Goal: Task Accomplishment & Management: Manage account settings

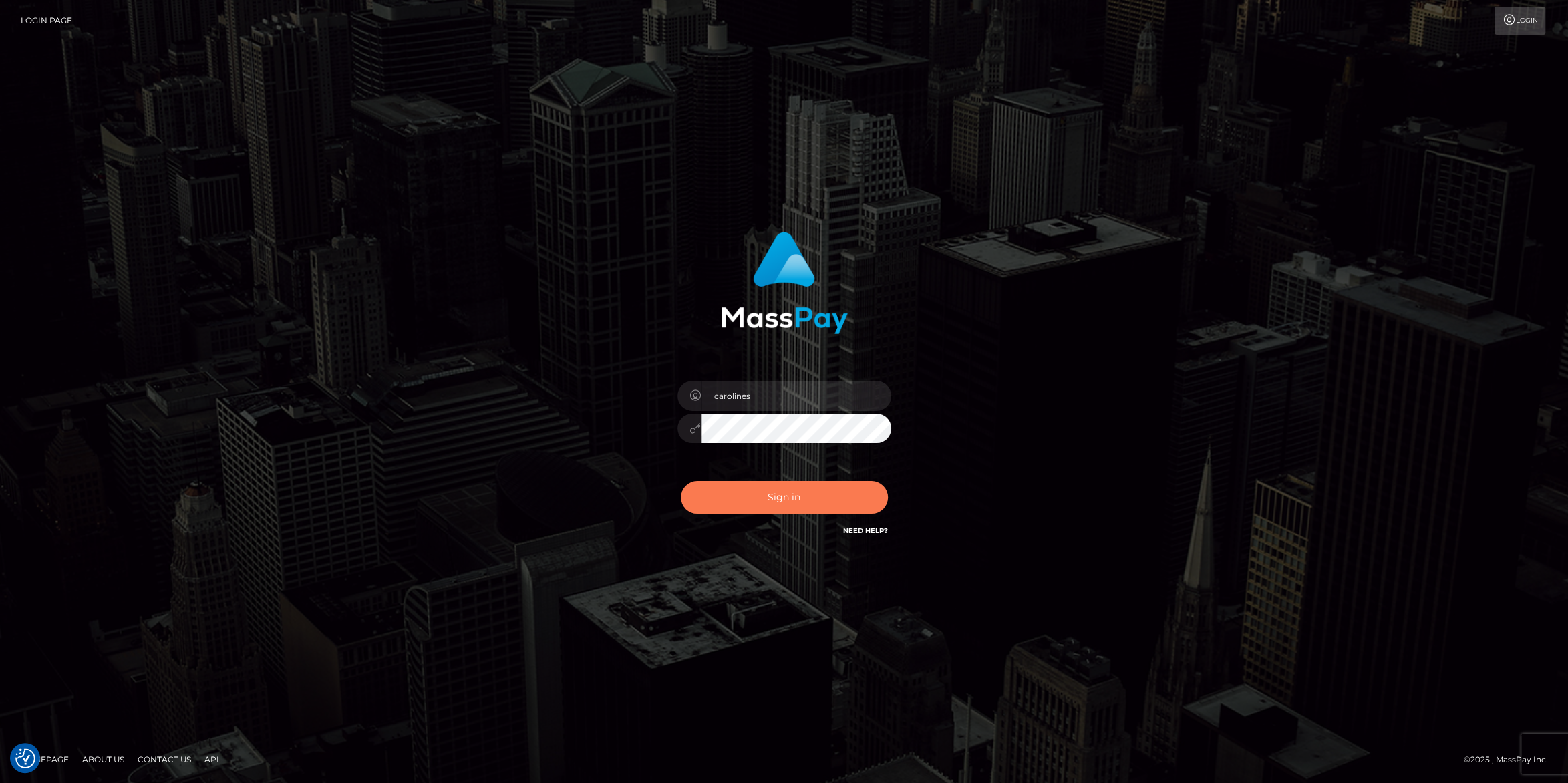
click at [792, 500] on button "Sign in" at bounding box center [784, 497] width 207 height 33
drag, startPoint x: 772, startPoint y: 499, endPoint x: 1150, endPoint y: 466, distance: 379.4
click at [771, 499] on button "Sign in" at bounding box center [784, 497] width 207 height 33
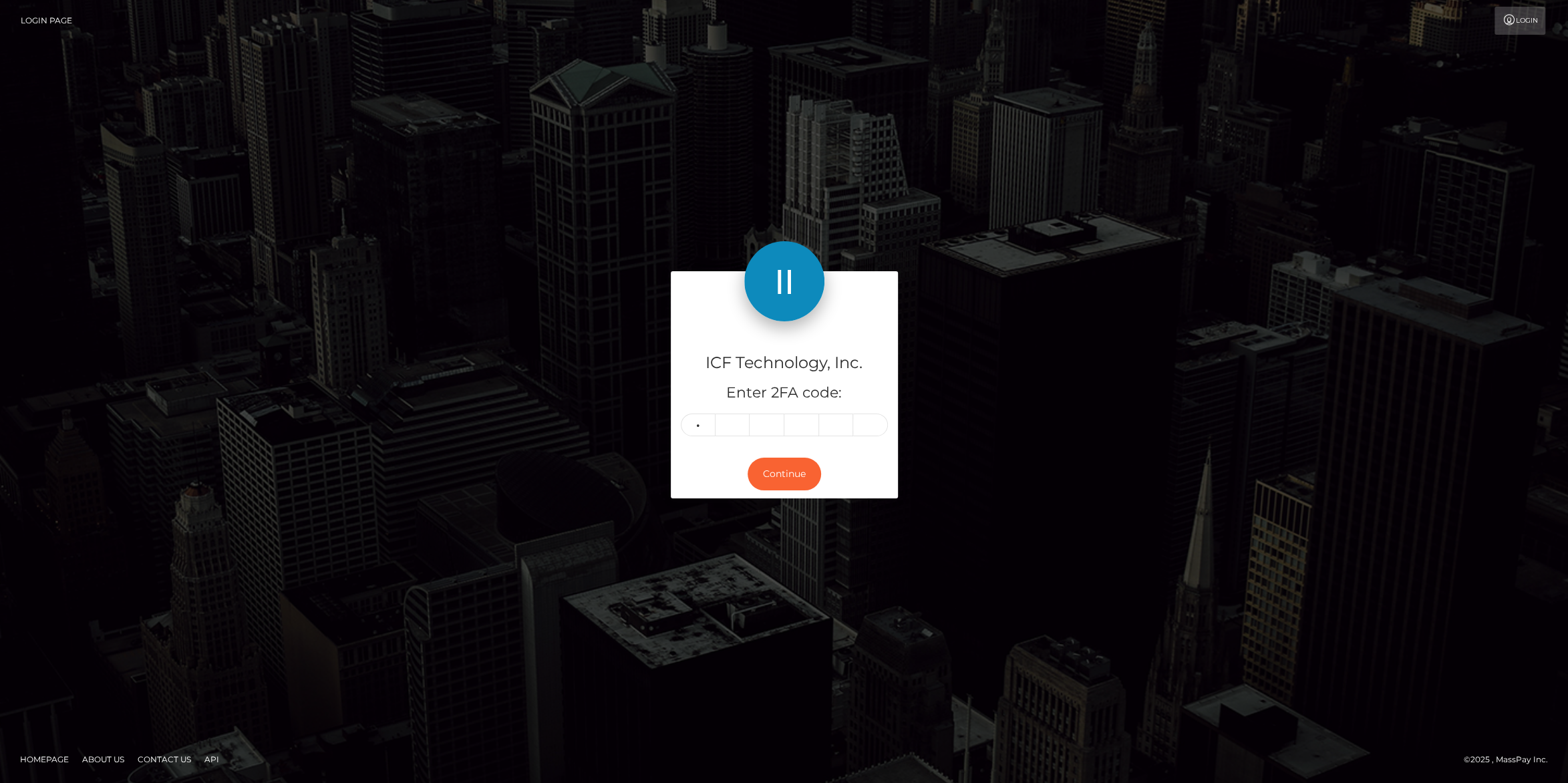
type input "2"
type input "5"
type input "3"
type input "8"
type input "2"
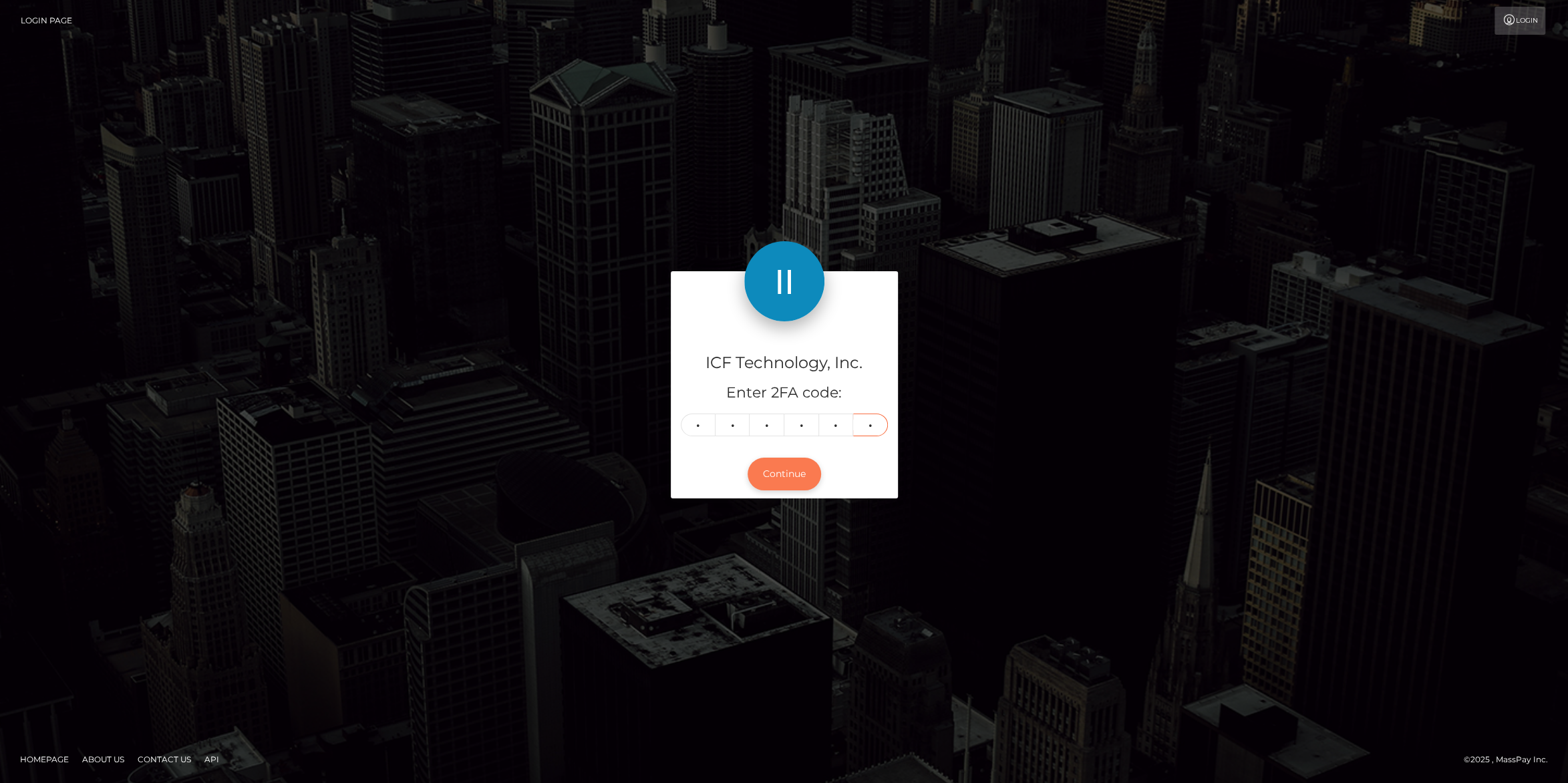
type input "3"
drag, startPoint x: 775, startPoint y: 473, endPoint x: 791, endPoint y: 469, distance: 16.5
click at [778, 471] on button "Continue" at bounding box center [784, 474] width 74 height 33
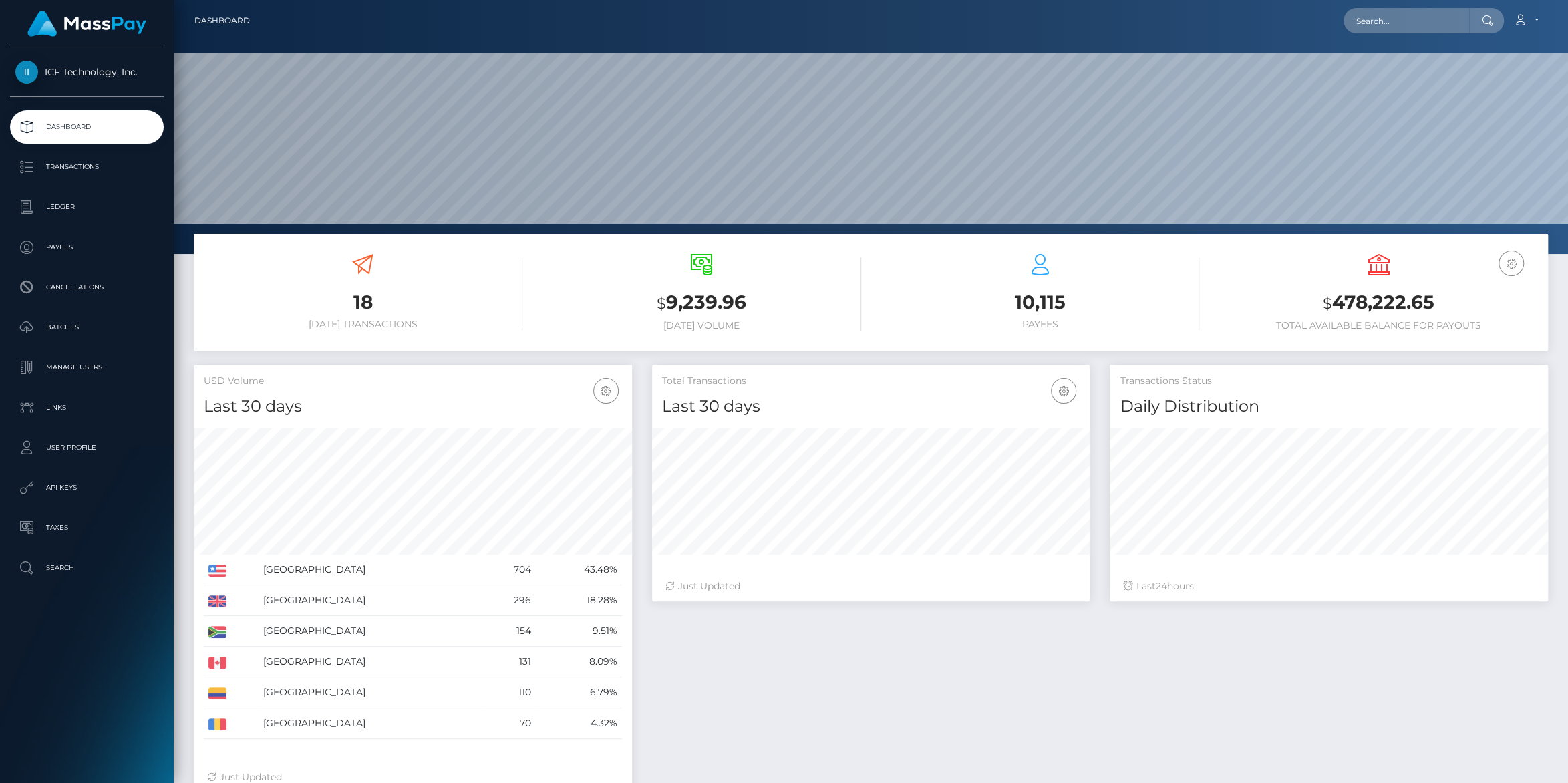
scroll to position [236, 438]
click at [55, 247] on p "Payees" at bounding box center [87, 247] width 143 height 20
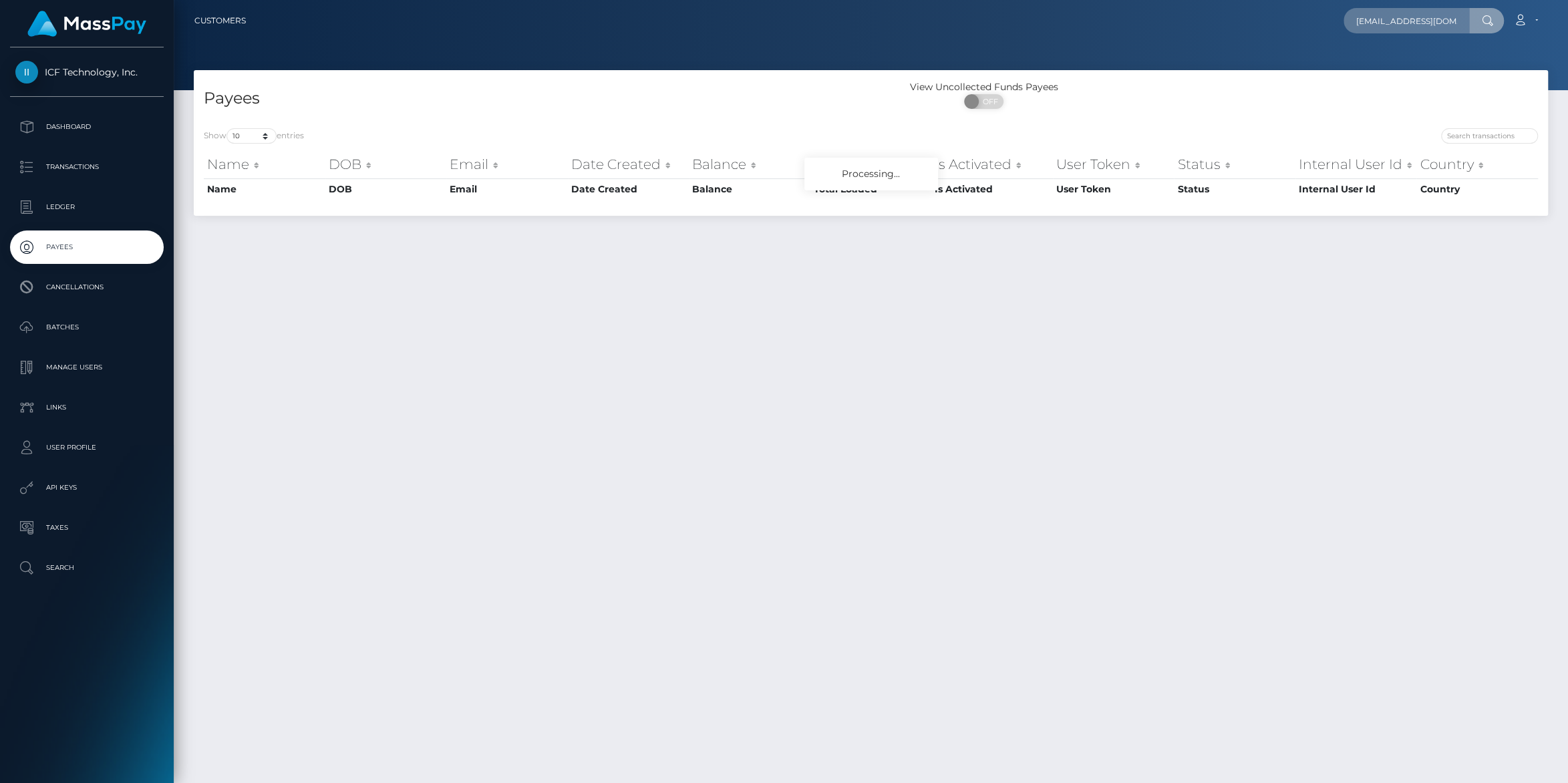
type input "Owencatton2@gmail.com"
click at [1347, 76] on link "Whitney Jay Hunt" at bounding box center [1431, 69] width 174 height 25
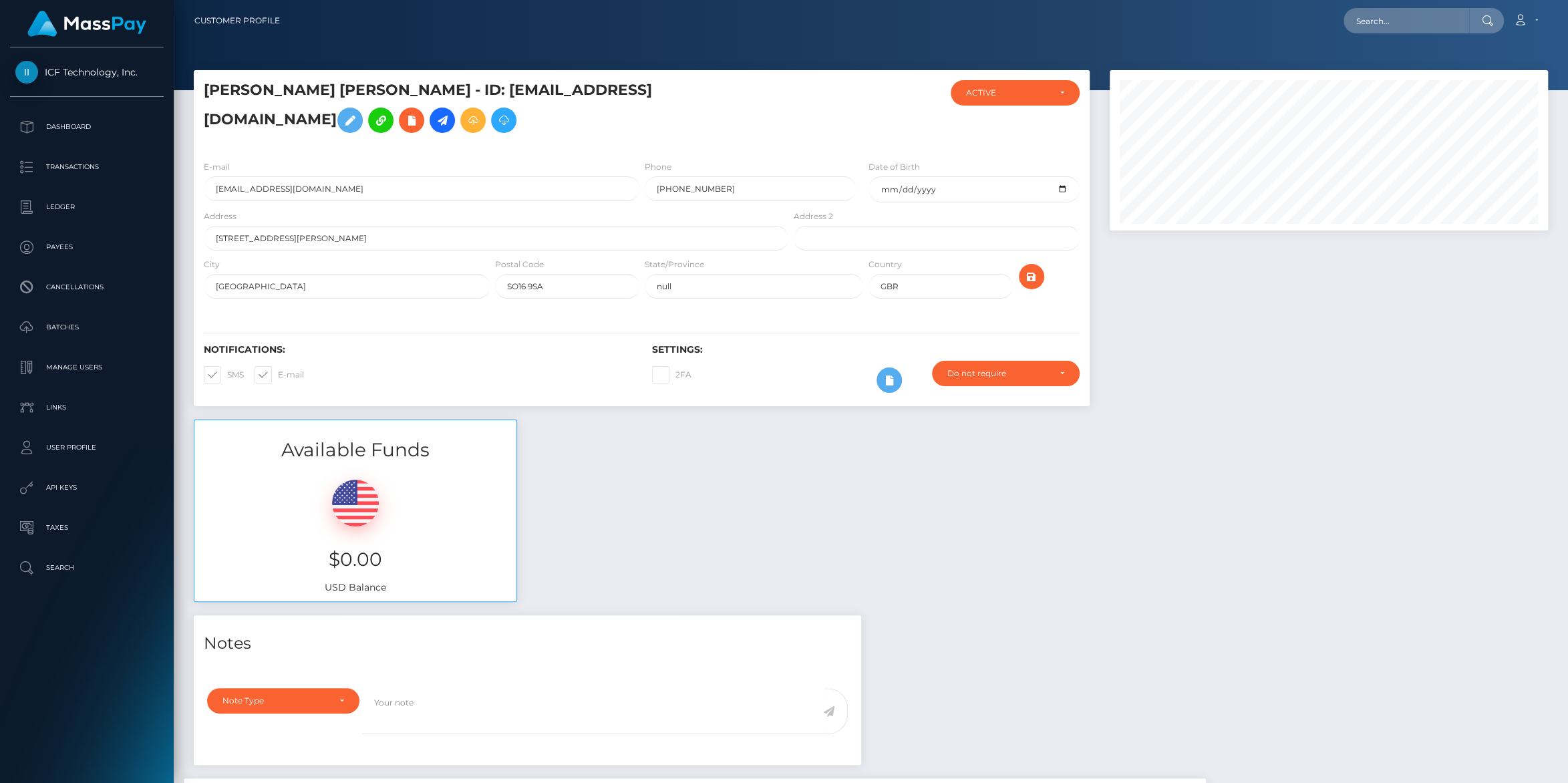
scroll to position [161, 438]
